Goal: Check status: Check status

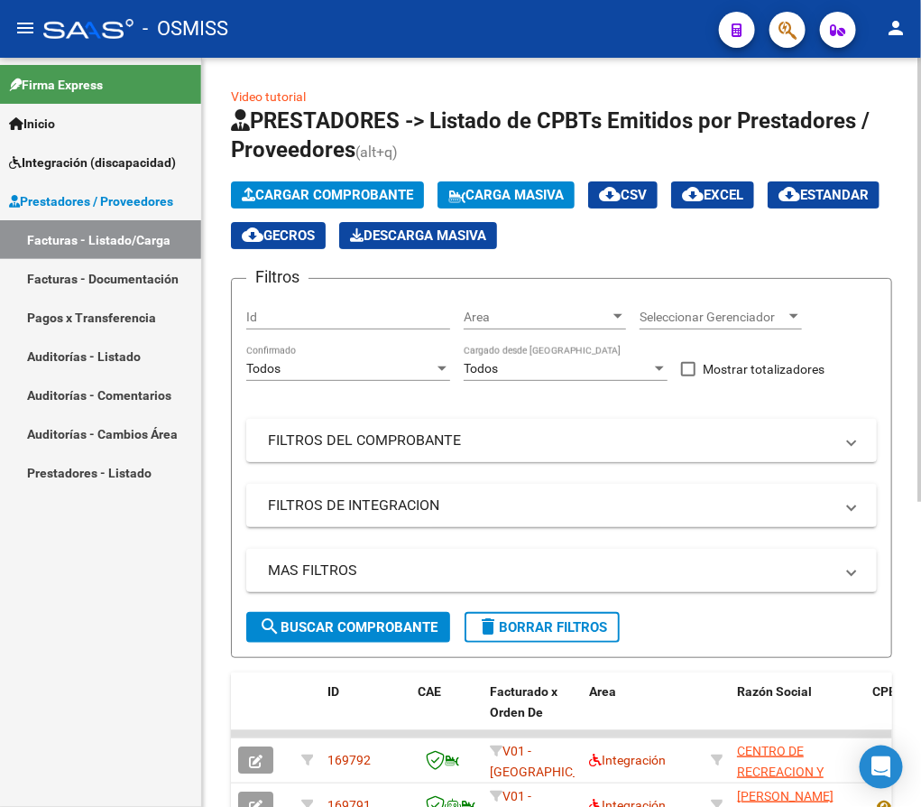
click at [529, 434] on mat-panel-title "FILTROS DEL COMPROBANTE" at bounding box center [551, 440] width 566 height 20
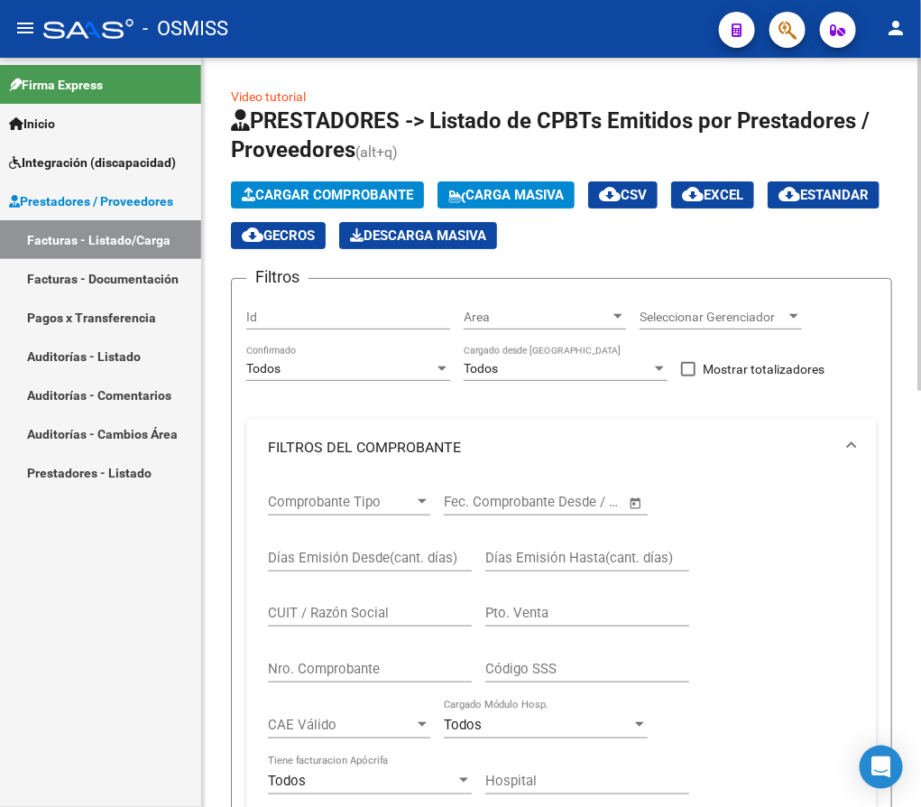
click at [337, 609] on input "CUIT / Razón Social" at bounding box center [370, 613] width 204 height 16
paste input "27235676090"
type input "27235676090"
click at [880, 525] on form "Filtros Id Area Area Seleccionar Gerenciador Seleccionar Gerenciador Todos Conf…" at bounding box center [561, 677] width 661 height 799
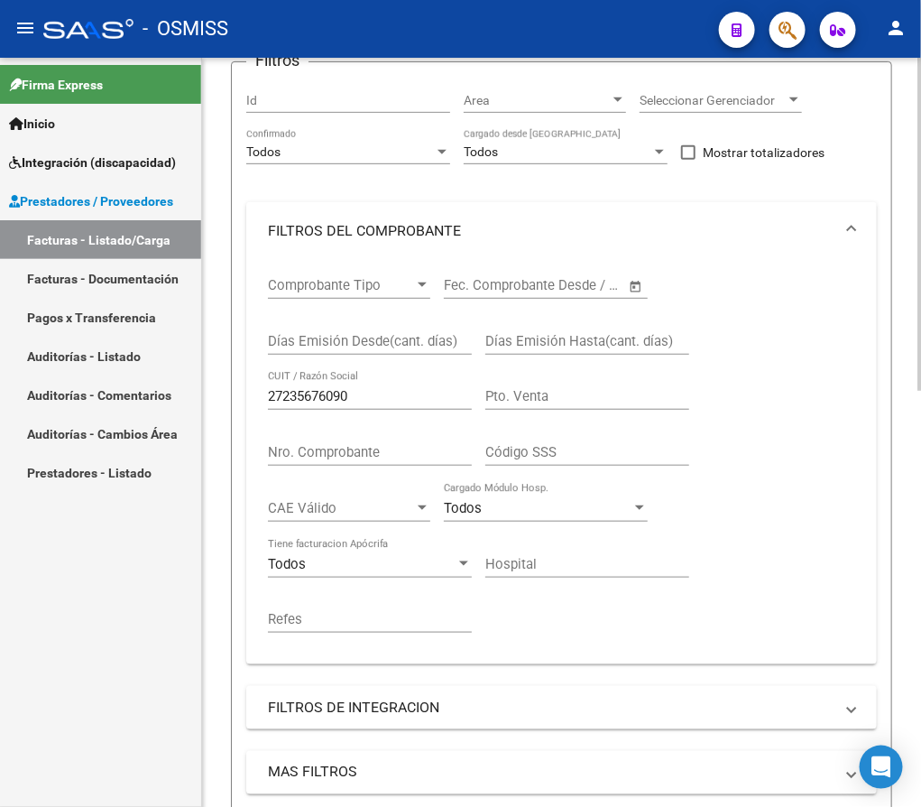
scroll to position [271, 0]
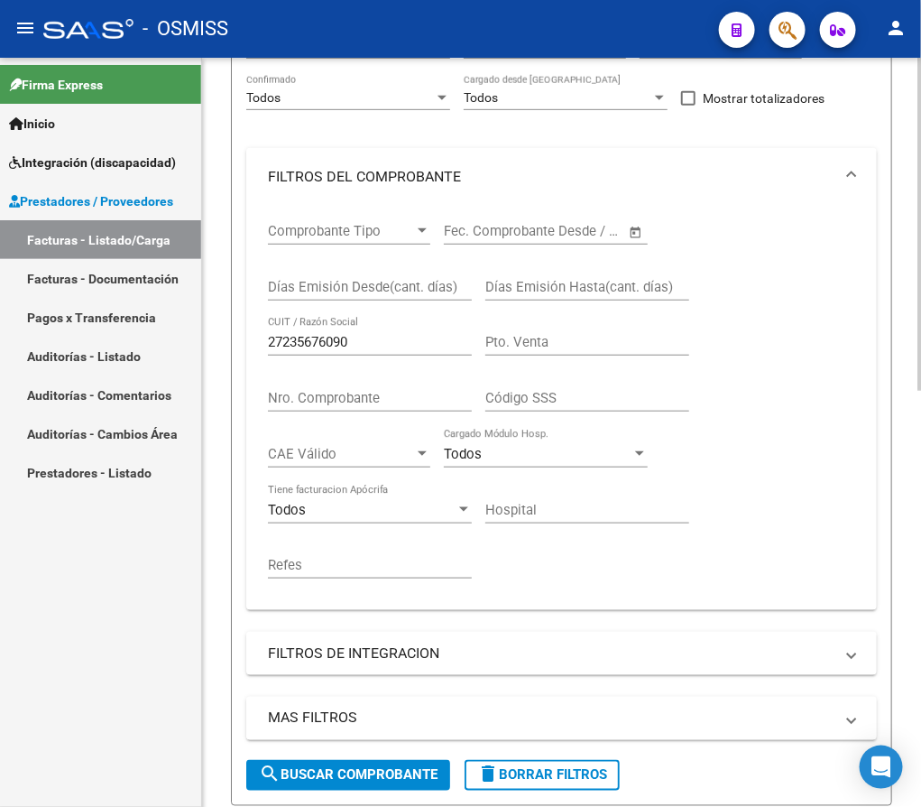
click at [322, 705] on mat-expansion-panel-header "MAS FILTROS" at bounding box center [561, 718] width 631 height 43
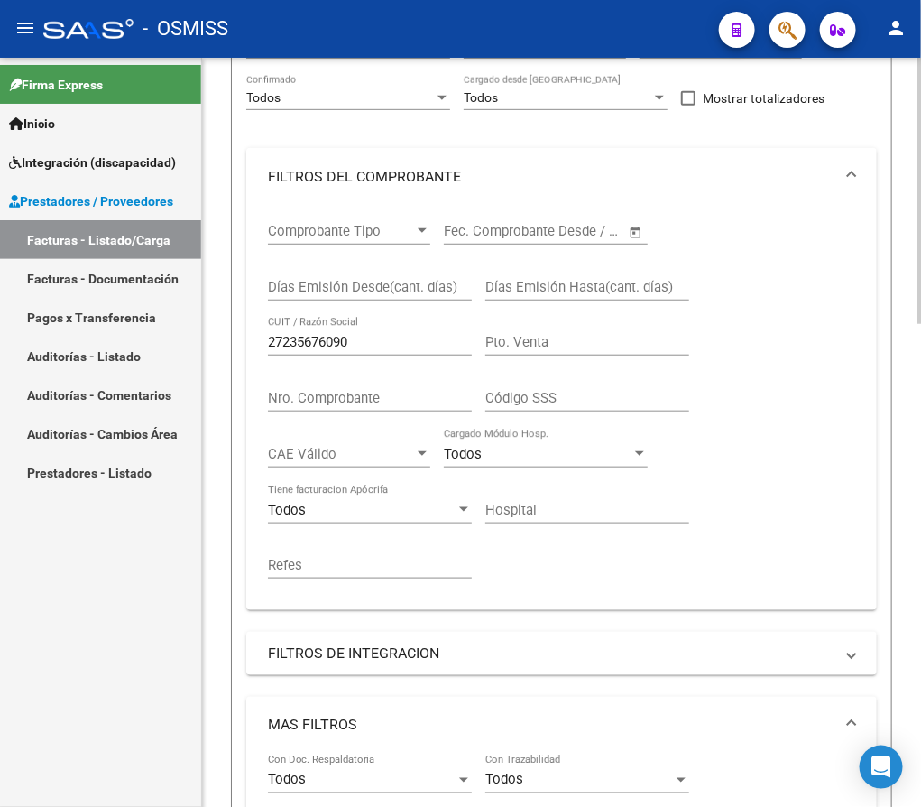
click at [883, 495] on form "Filtros Id Area Area Seleccionar Gerenciador Seleccionar Gerenciador Todos Conf…" at bounding box center [561, 615] width 661 height 1217
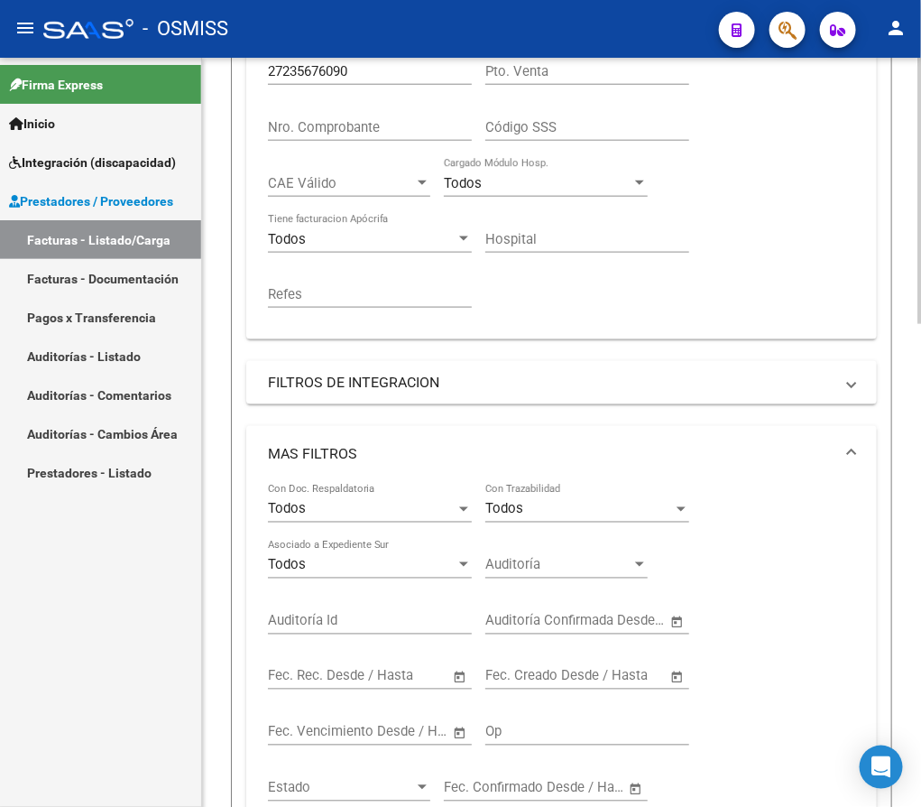
scroll to position [758, 0]
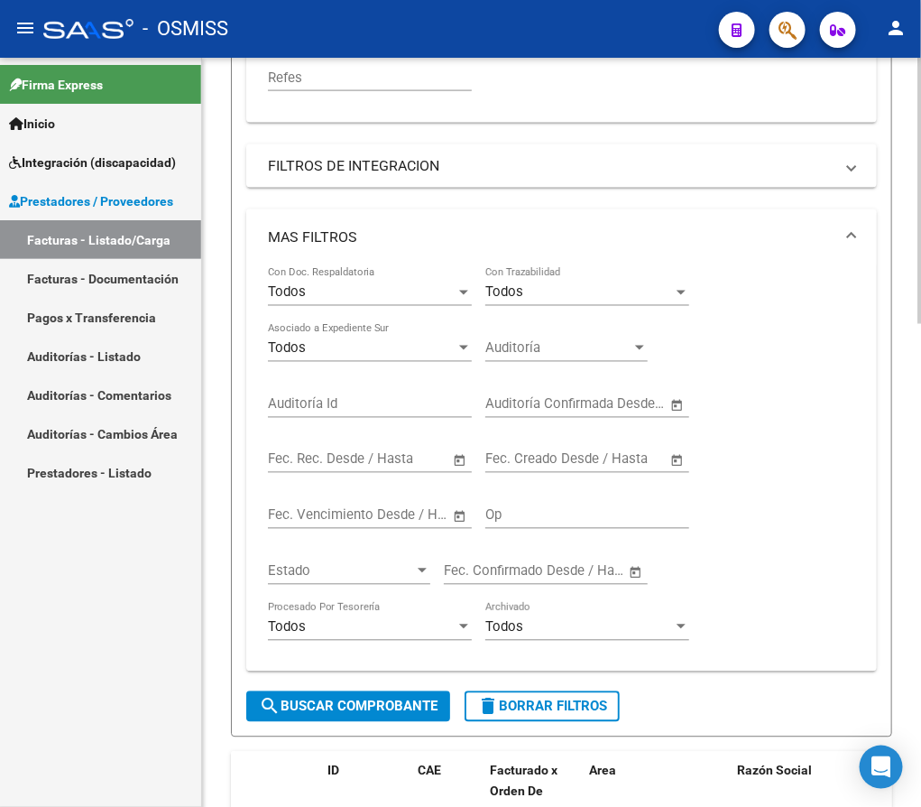
click at [856, 241] on mat-expansion-panel-header "MAS FILTROS" at bounding box center [561, 238] width 631 height 58
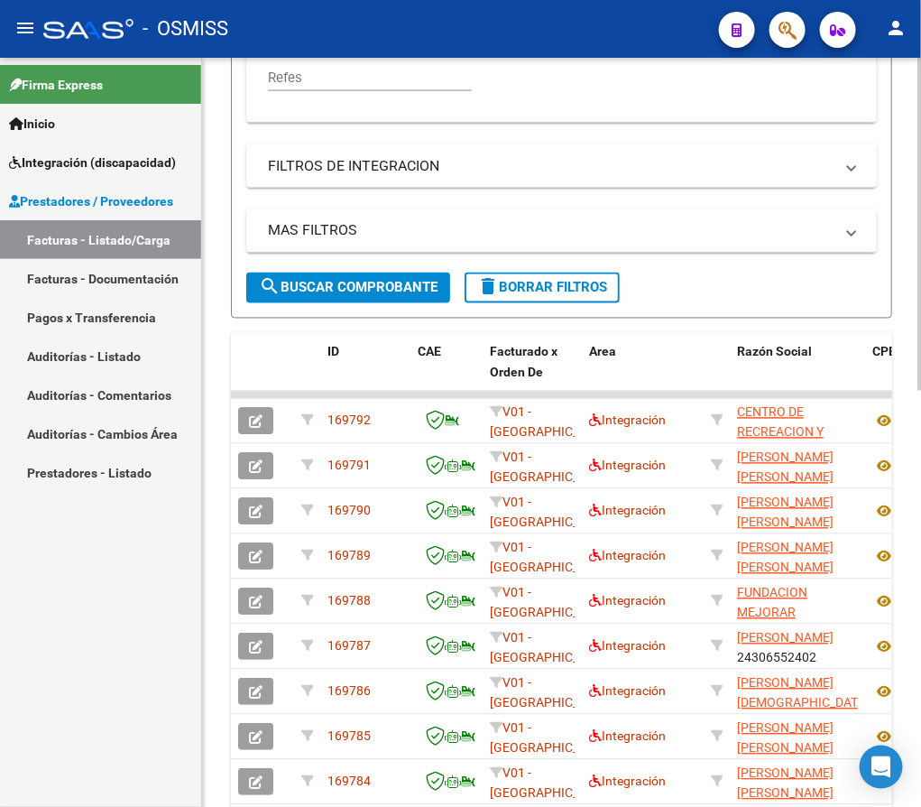
click at [697, 176] on mat-panel-title "FILTROS DE INTEGRACION" at bounding box center [551, 166] width 566 height 20
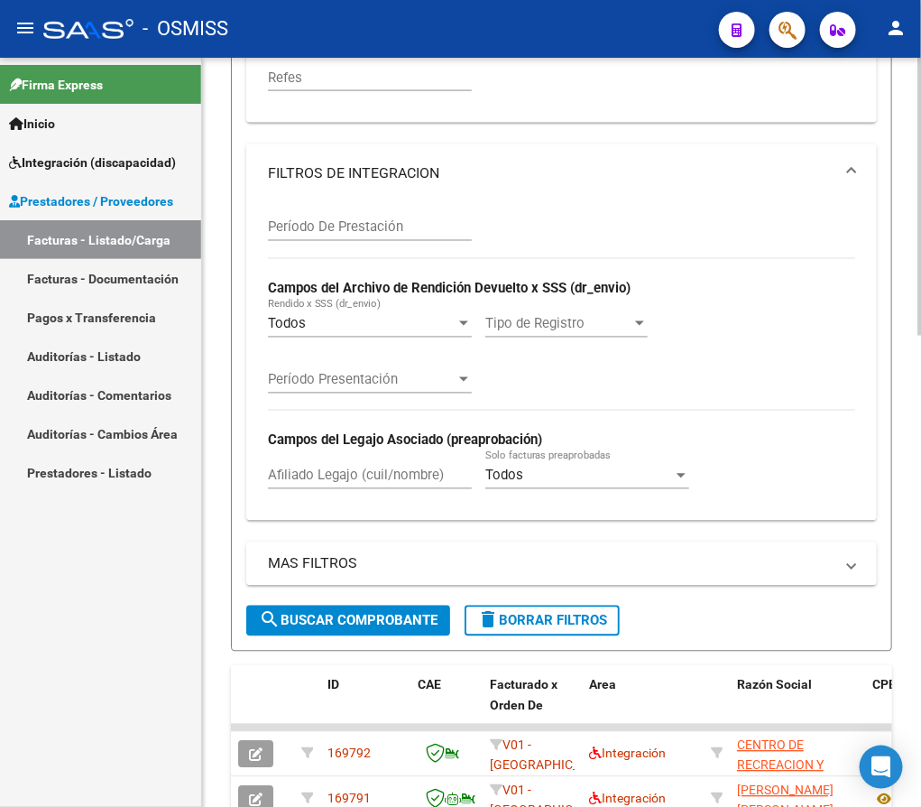
click at [282, 484] on input "Afiliado Legajo (cuil/nombre)" at bounding box center [370, 475] width 204 height 16
paste input "57180537"
type input "57180537"
click at [298, 636] on button "search Buscar Comprobante" at bounding box center [348, 620] width 204 height 31
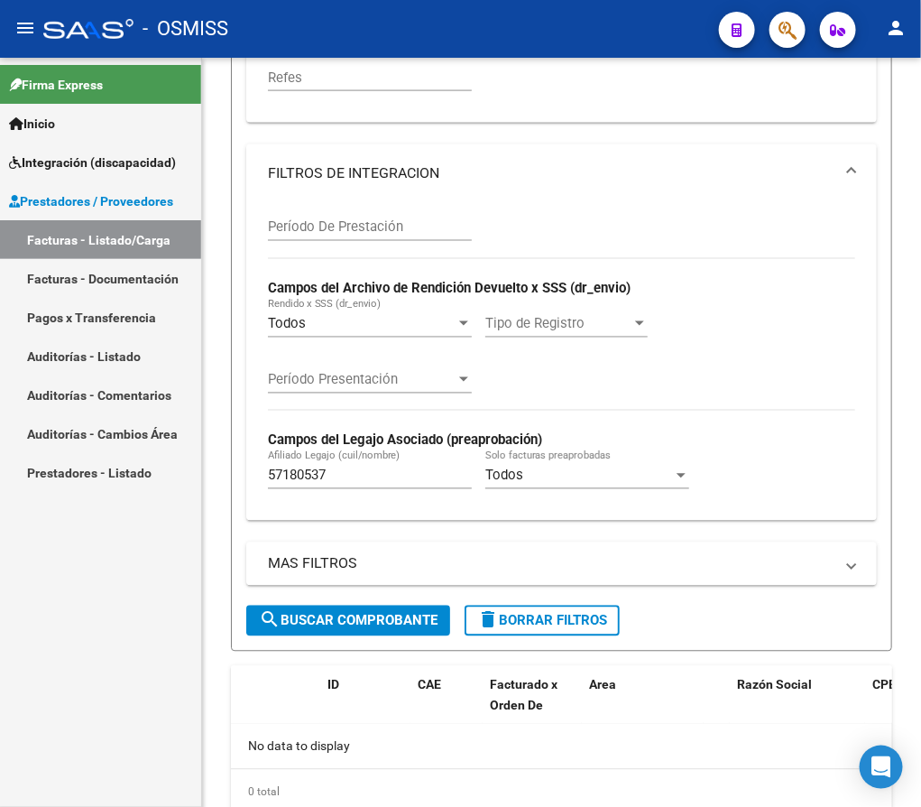
click at [131, 561] on div "Firma Express Inicio Instructivos Contacto OS Integración (discapacidad) Legajo…" at bounding box center [100, 432] width 201 height 749
